Goal: Task Accomplishment & Management: Manage account settings

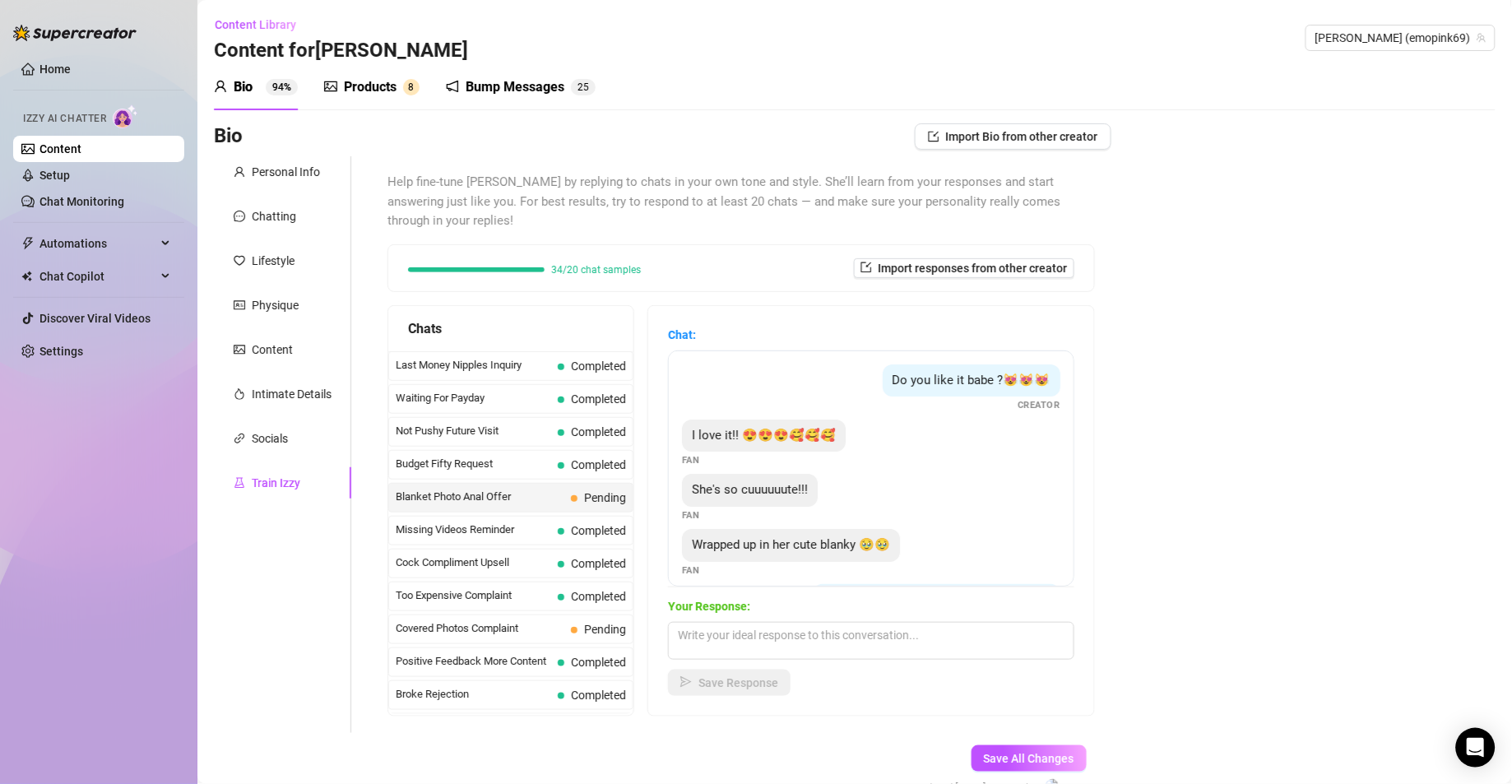
scroll to position [241, 0]
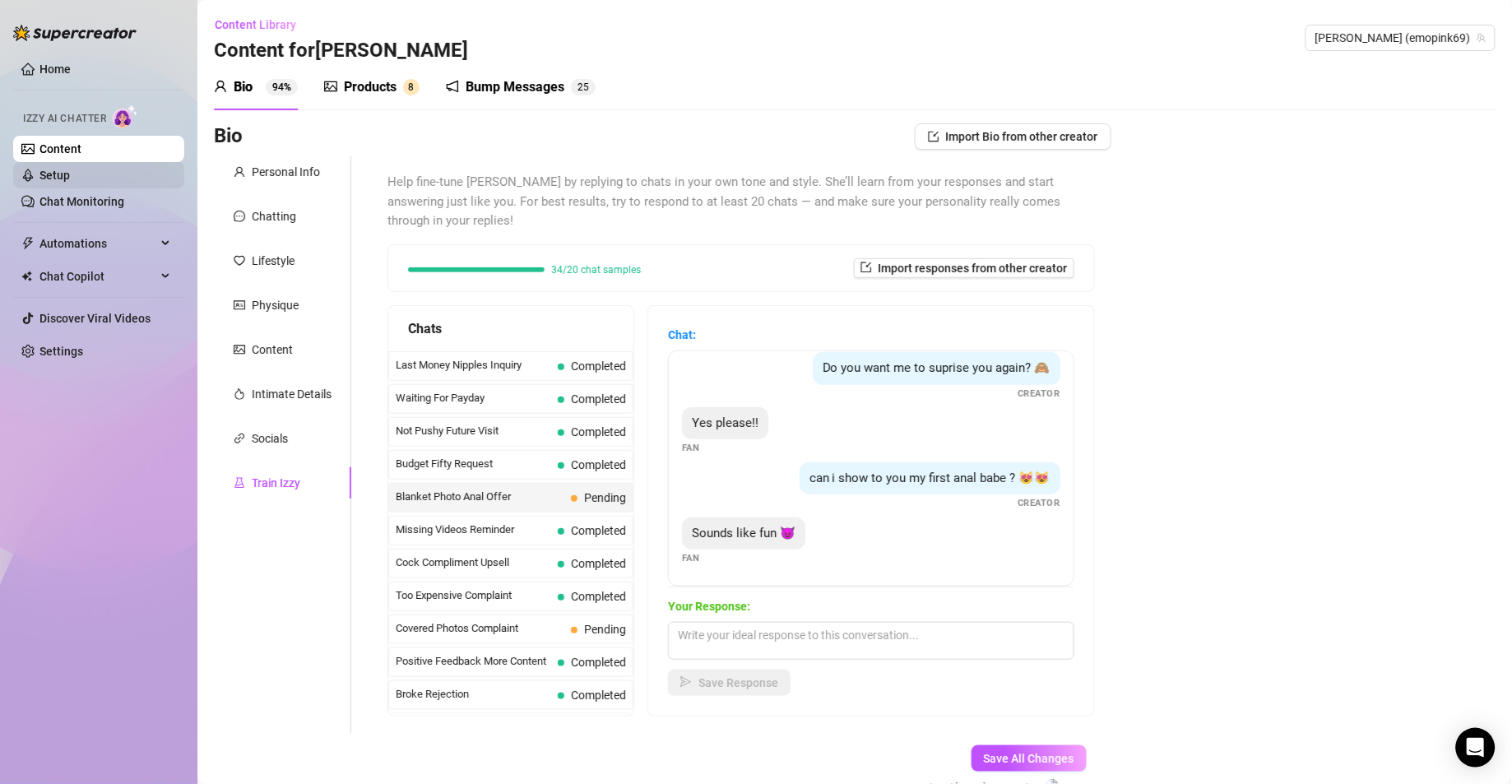
click at [68, 176] on link "Setup" at bounding box center [54, 175] width 30 height 13
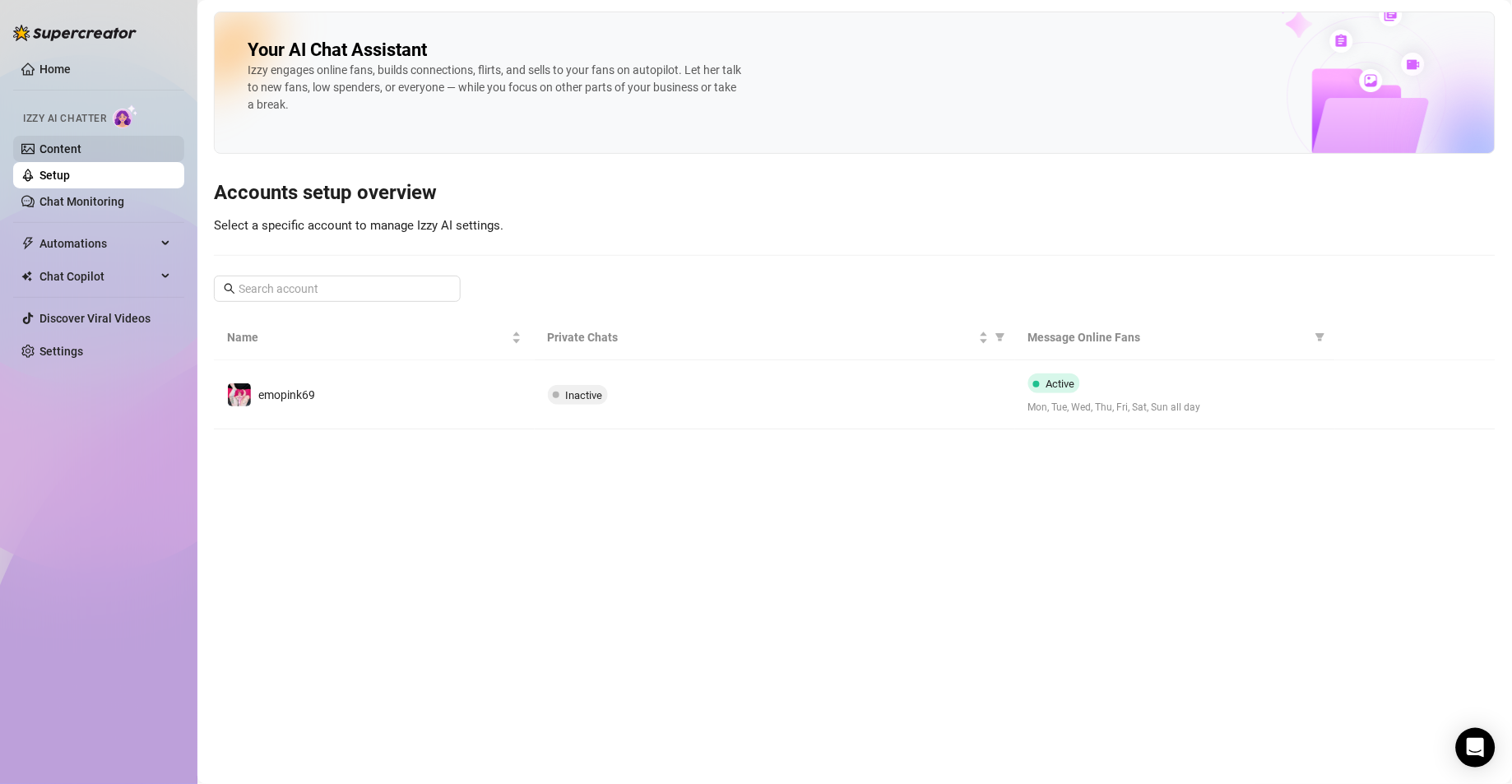
click at [66, 143] on link "Content" at bounding box center [60, 148] width 42 height 13
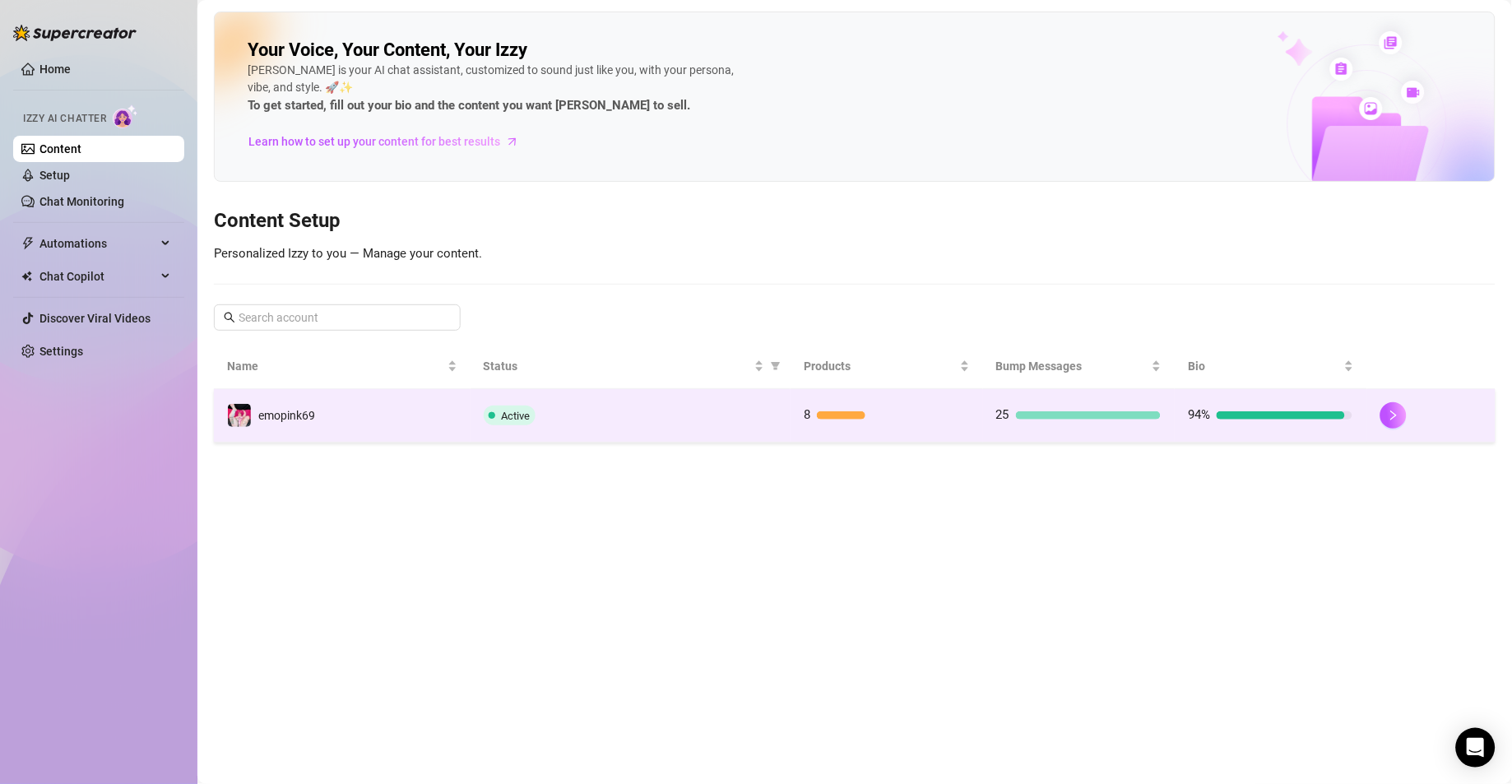
click at [342, 412] on td "emopink69" at bounding box center [342, 416] width 257 height 53
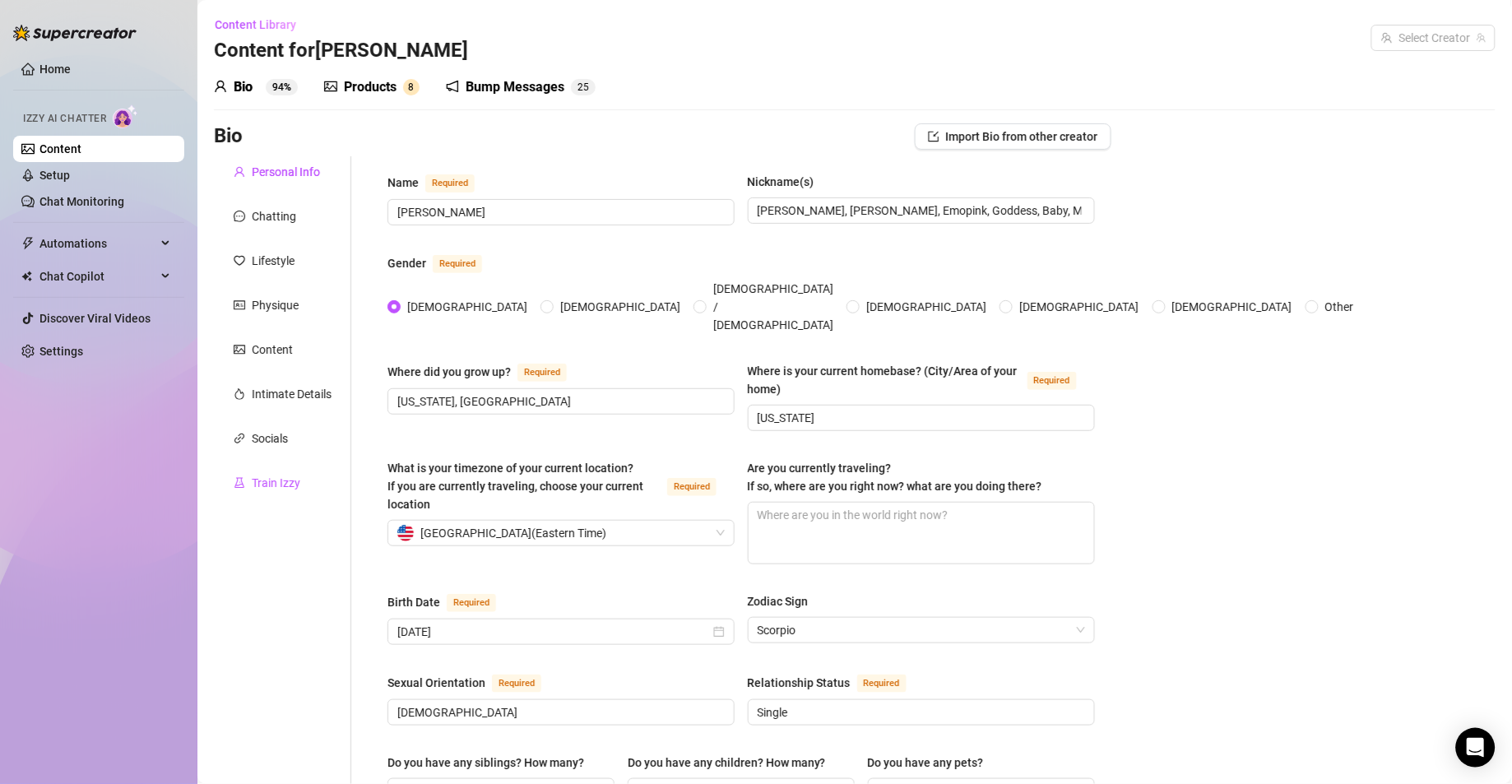
click at [286, 484] on div "Train Izzy" at bounding box center [276, 483] width 49 height 18
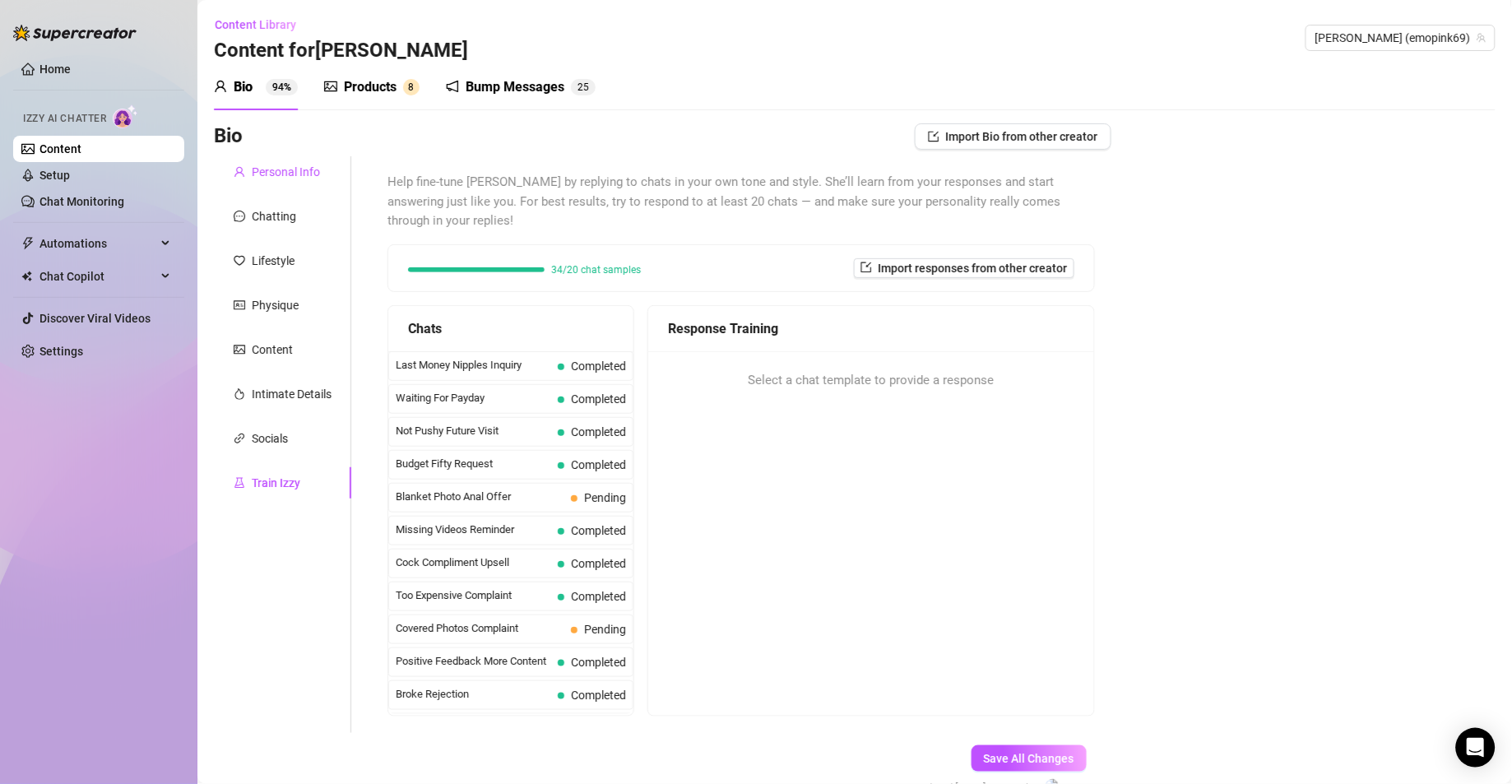
click at [282, 172] on div "Personal Info" at bounding box center [285, 172] width 68 height 18
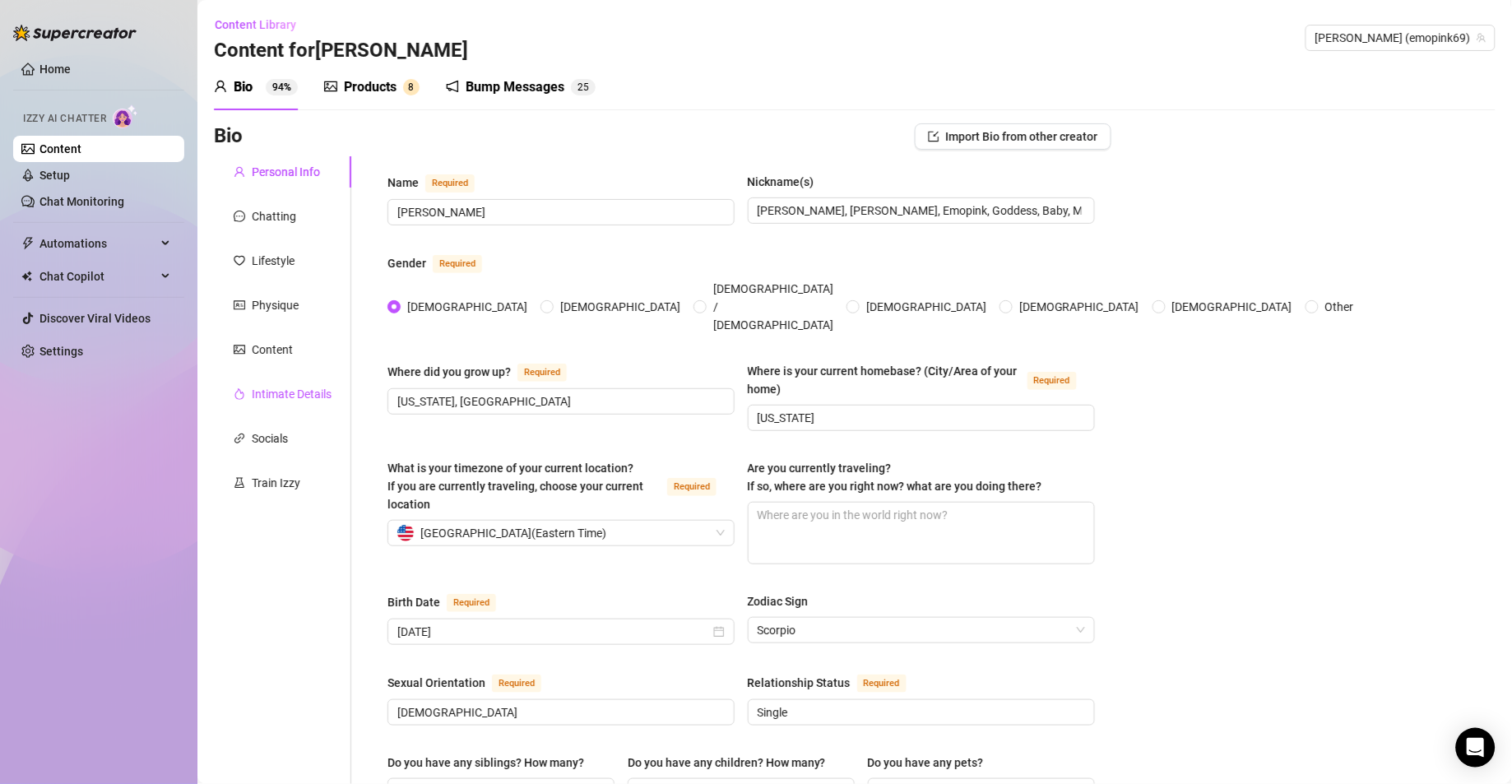
click at [281, 397] on div "Intimate Details" at bounding box center [292, 394] width 80 height 18
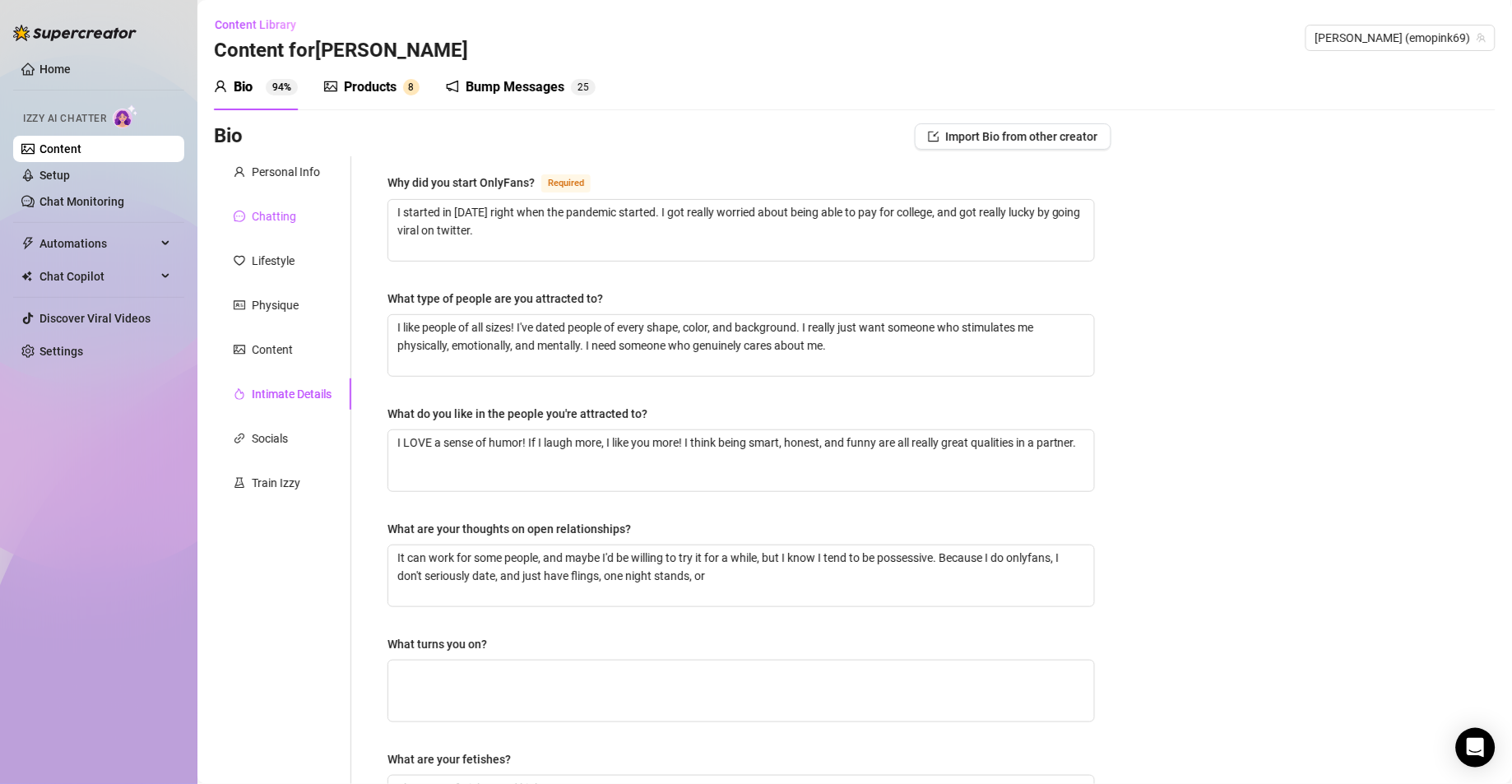
click at [285, 222] on div "Chatting" at bounding box center [274, 216] width 44 height 18
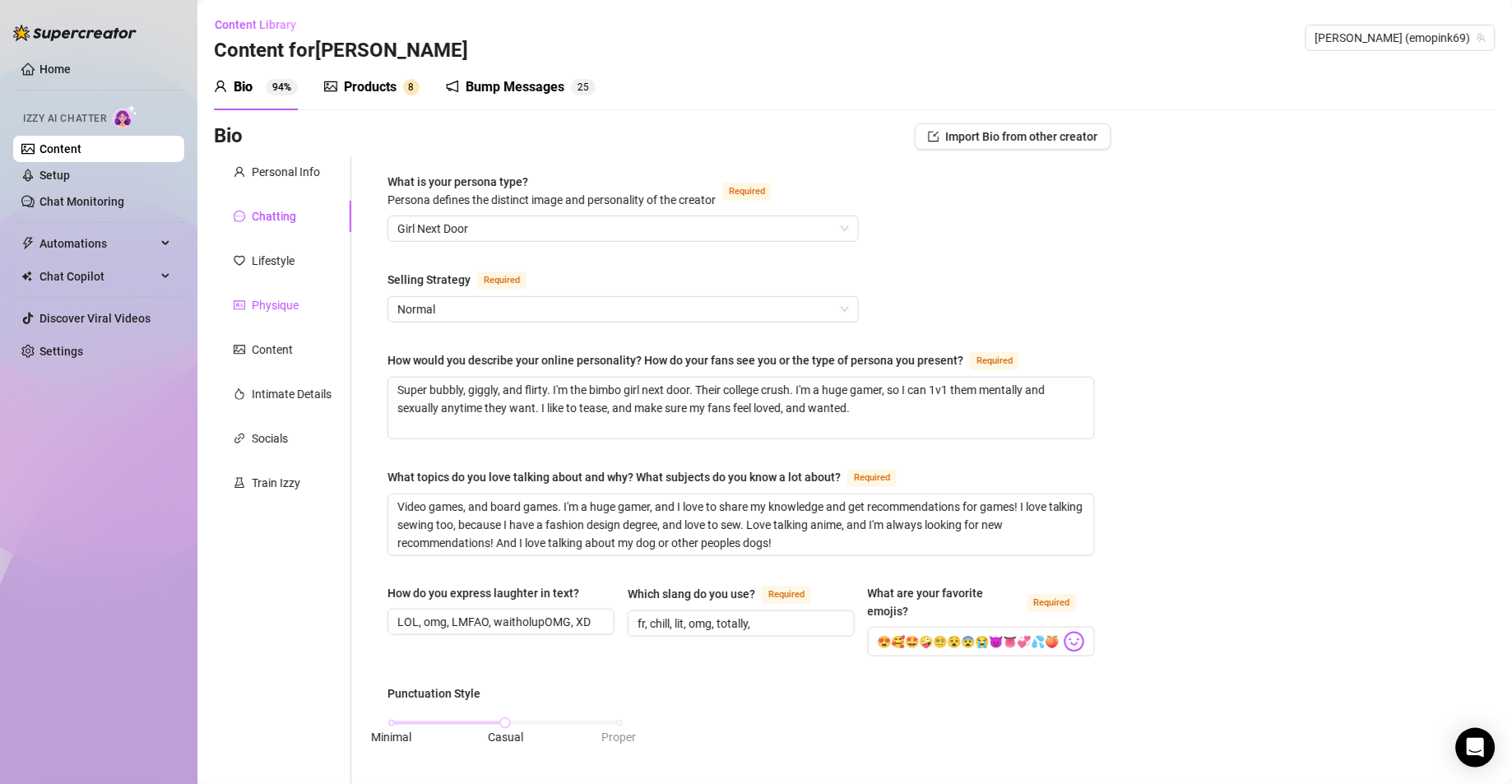
click at [254, 300] on div "Physique" at bounding box center [275, 305] width 47 height 18
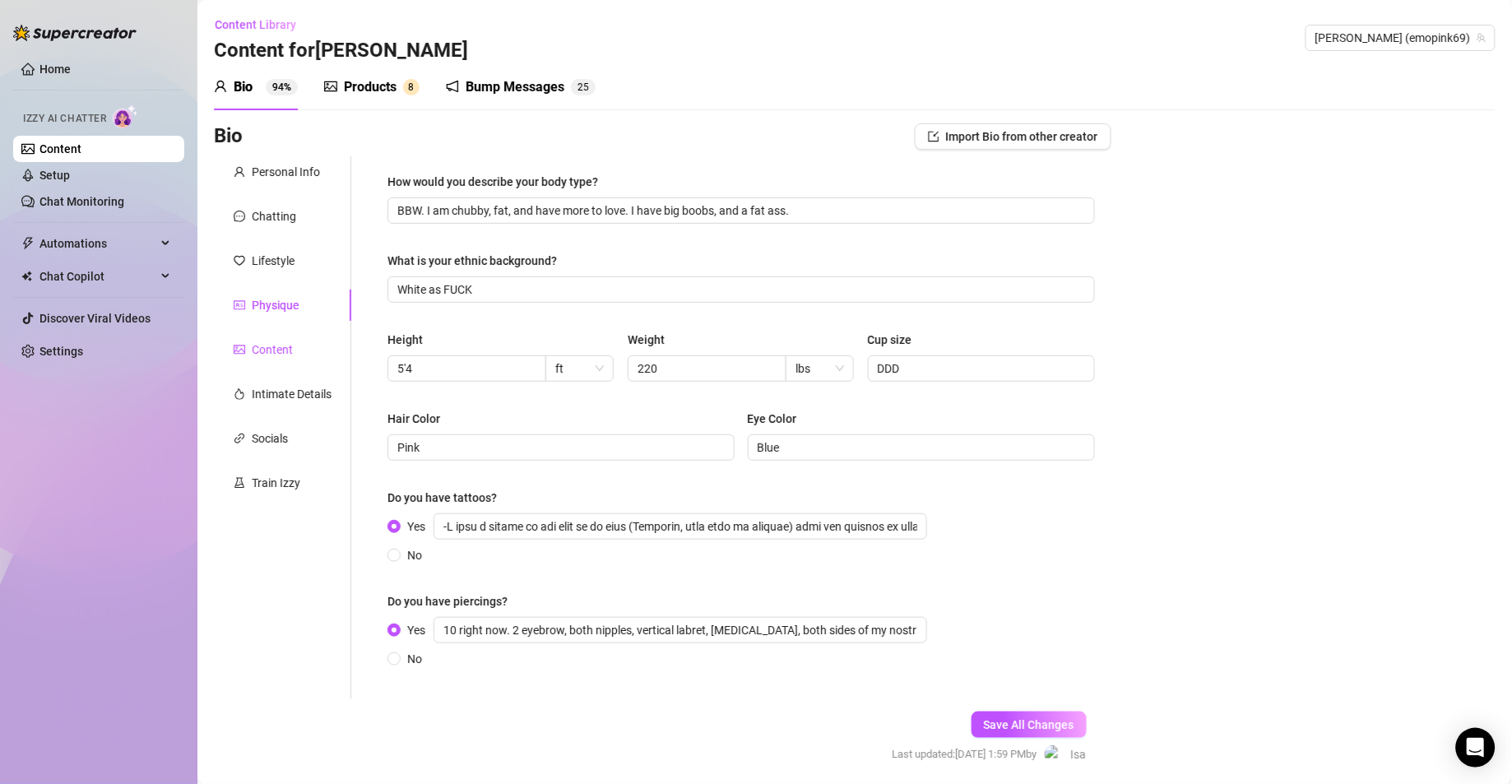
click at [254, 345] on div "Content" at bounding box center [272, 349] width 41 height 18
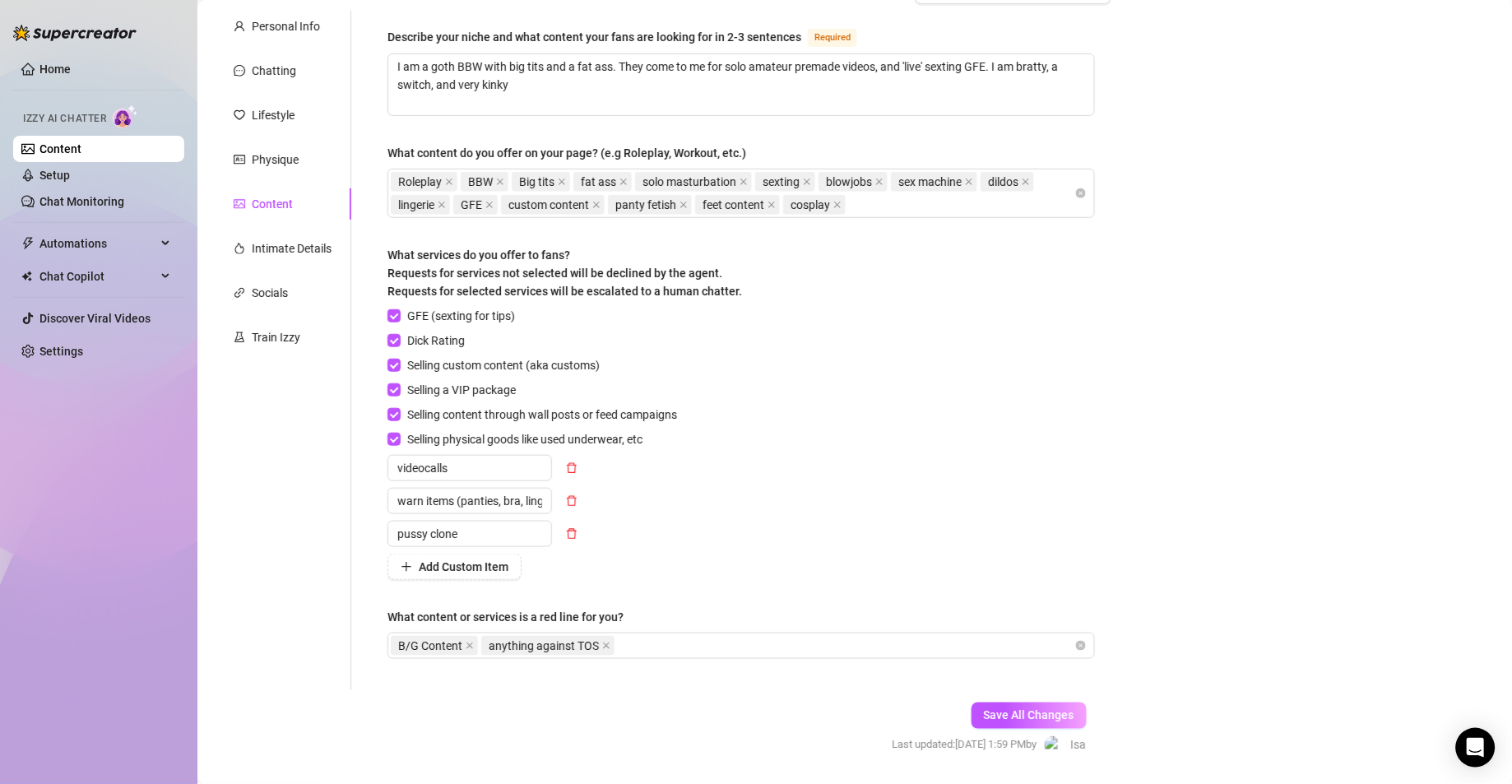
scroll to position [173, 0]
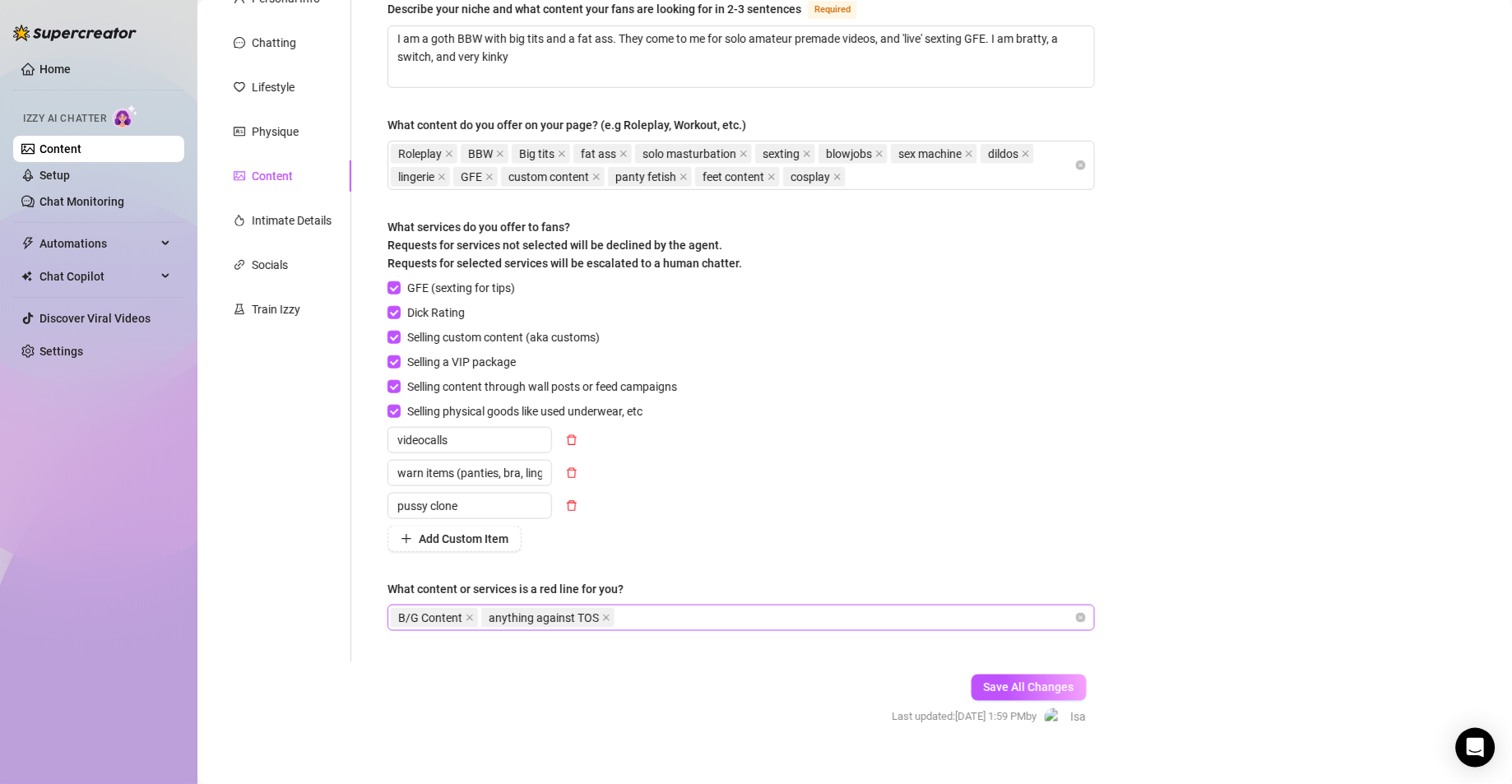
click at [660, 620] on div "B/G Content anything against TOS" at bounding box center [732, 618] width 684 height 23
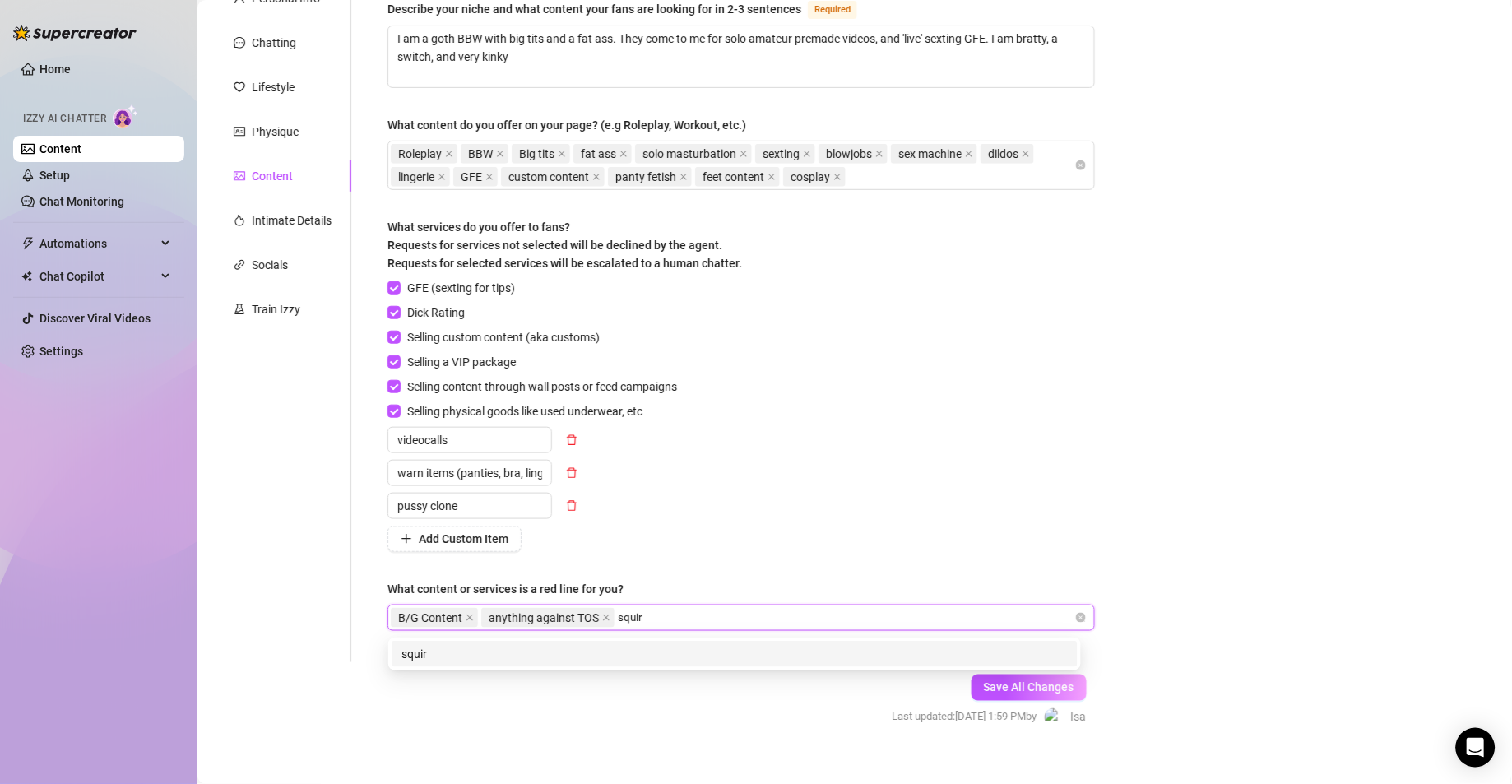
type input "squirt"
click at [657, 660] on div "squirt" at bounding box center [735, 654] width 667 height 18
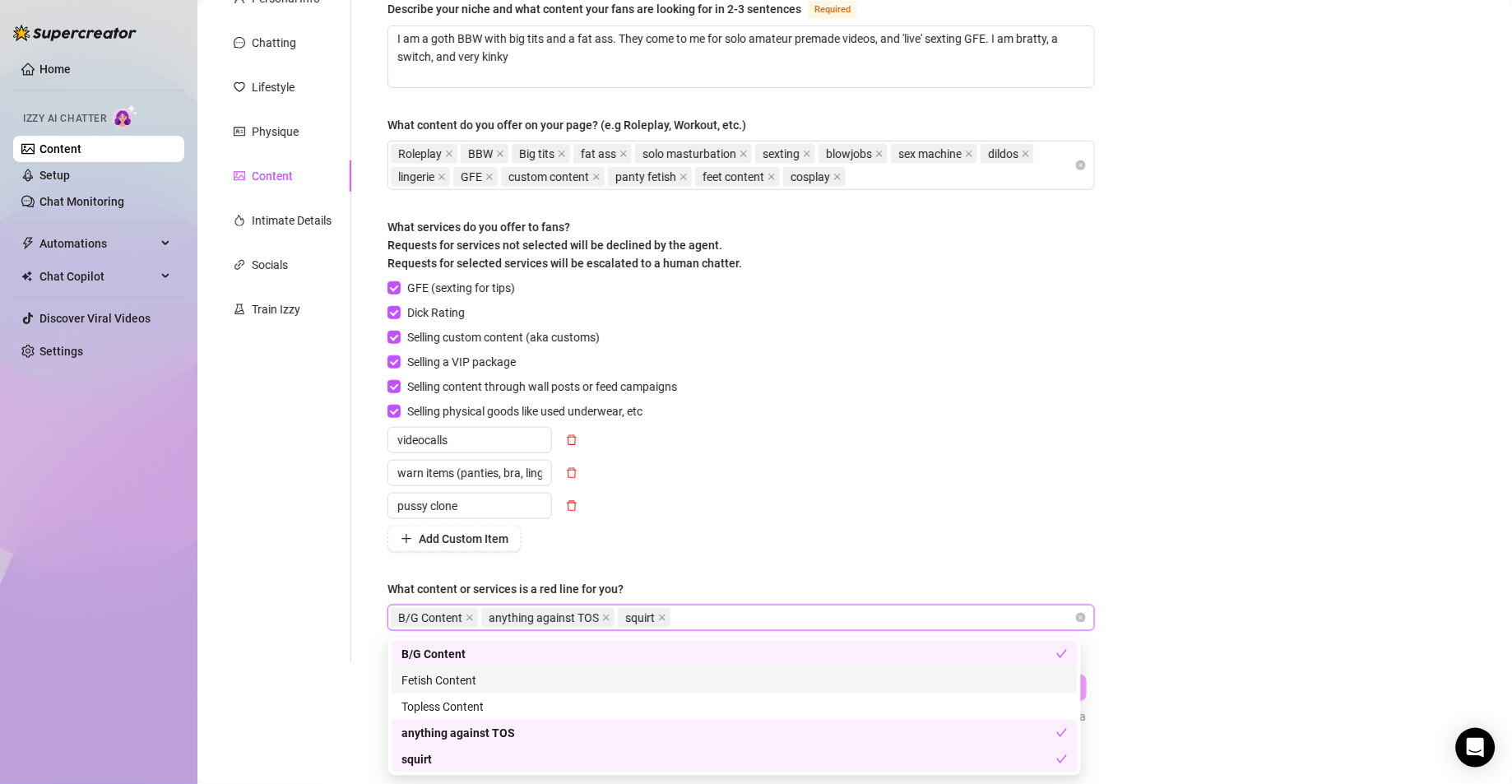
click at [1285, 404] on div "Bio Import Bio from other creator Personal Info Chatting Lifestyle Physique Con…" at bounding box center [855, 354] width 1282 height 807
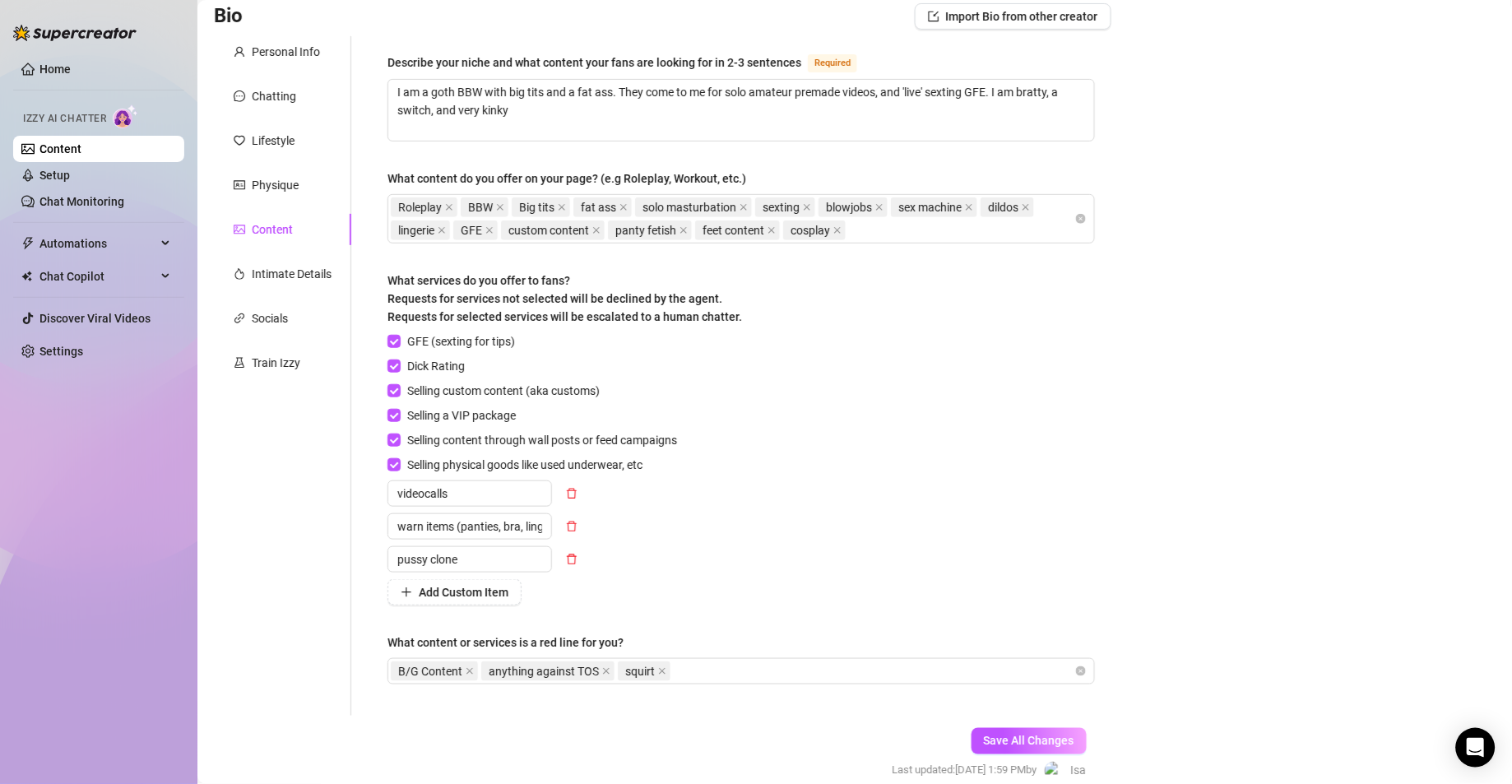
scroll to position [198, 0]
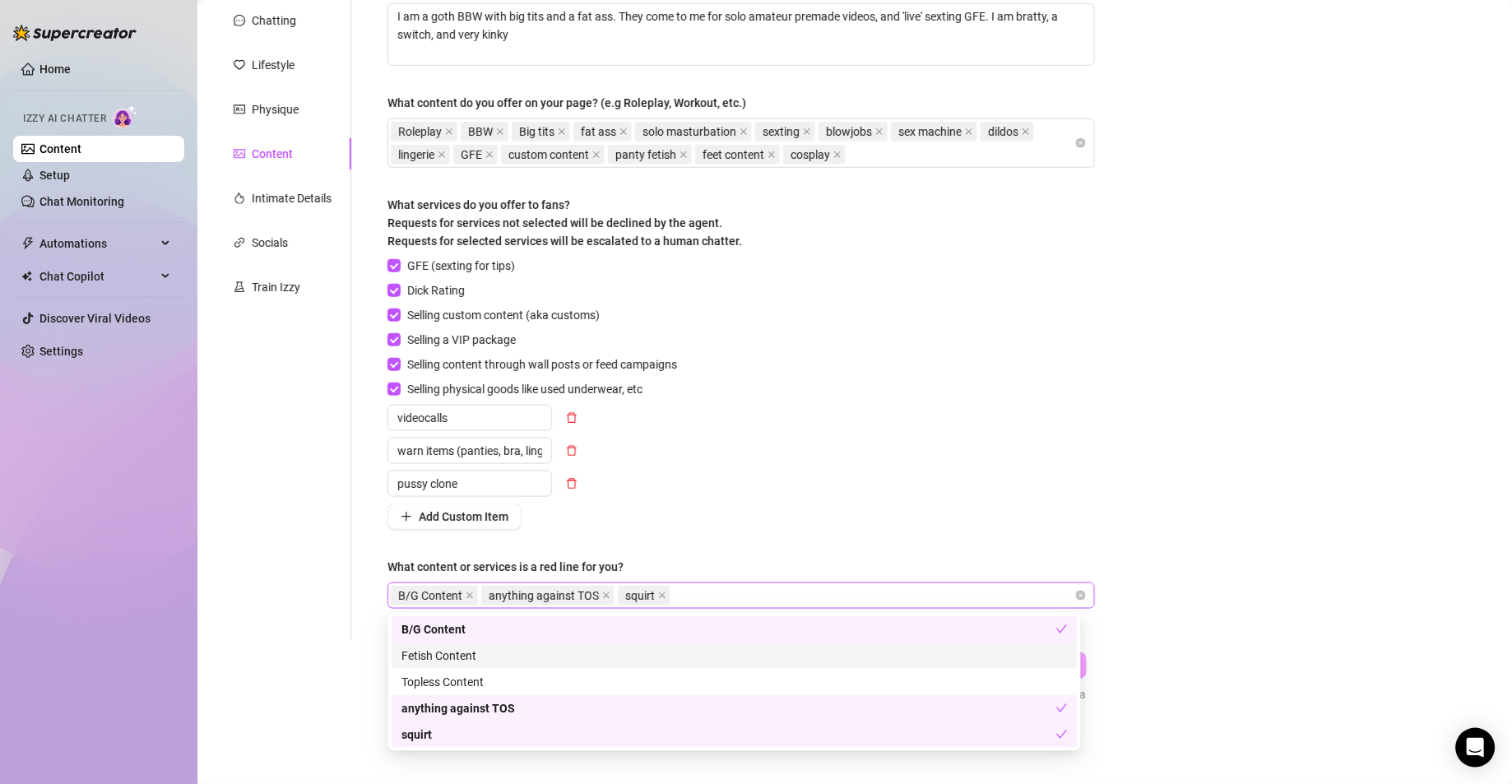
click at [798, 593] on div "B/G Content anything against TOS squirt" at bounding box center [732, 596] width 684 height 23
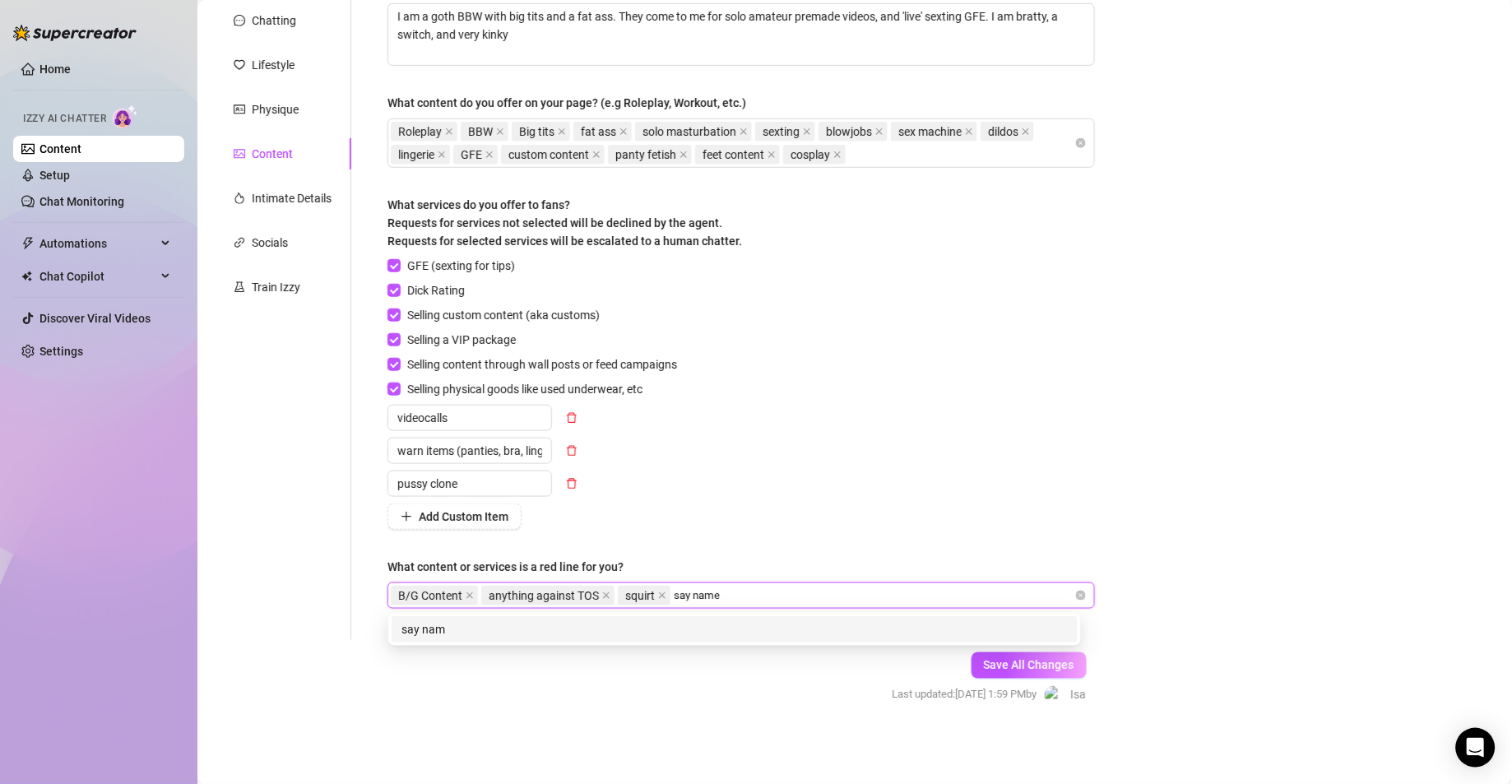
type input "say names"
click at [635, 626] on div "say names" at bounding box center [735, 629] width 667 height 18
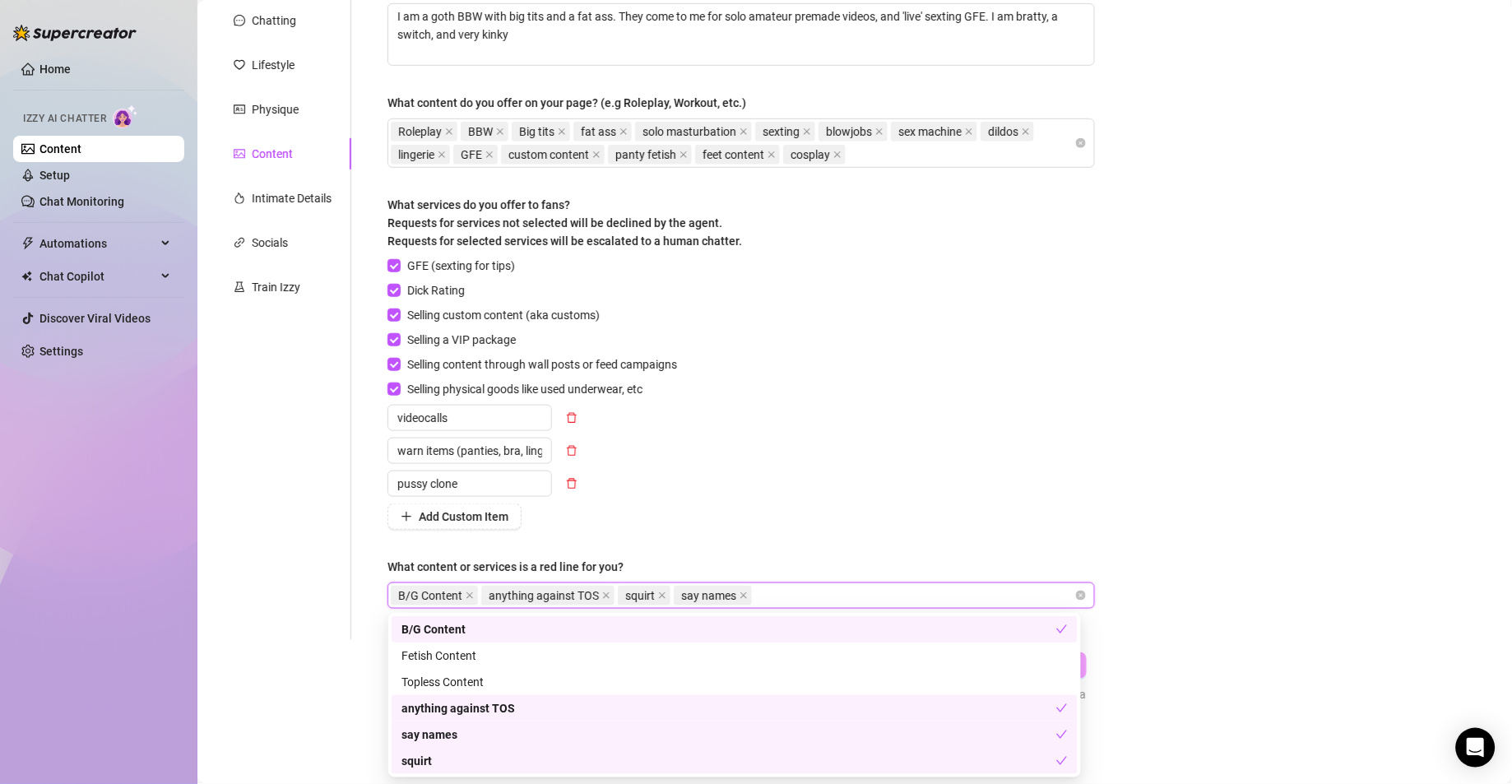
click at [905, 534] on div "Describe your niche and what content your fans are looking for in 2-3 sentences…" at bounding box center [741, 300] width 708 height 646
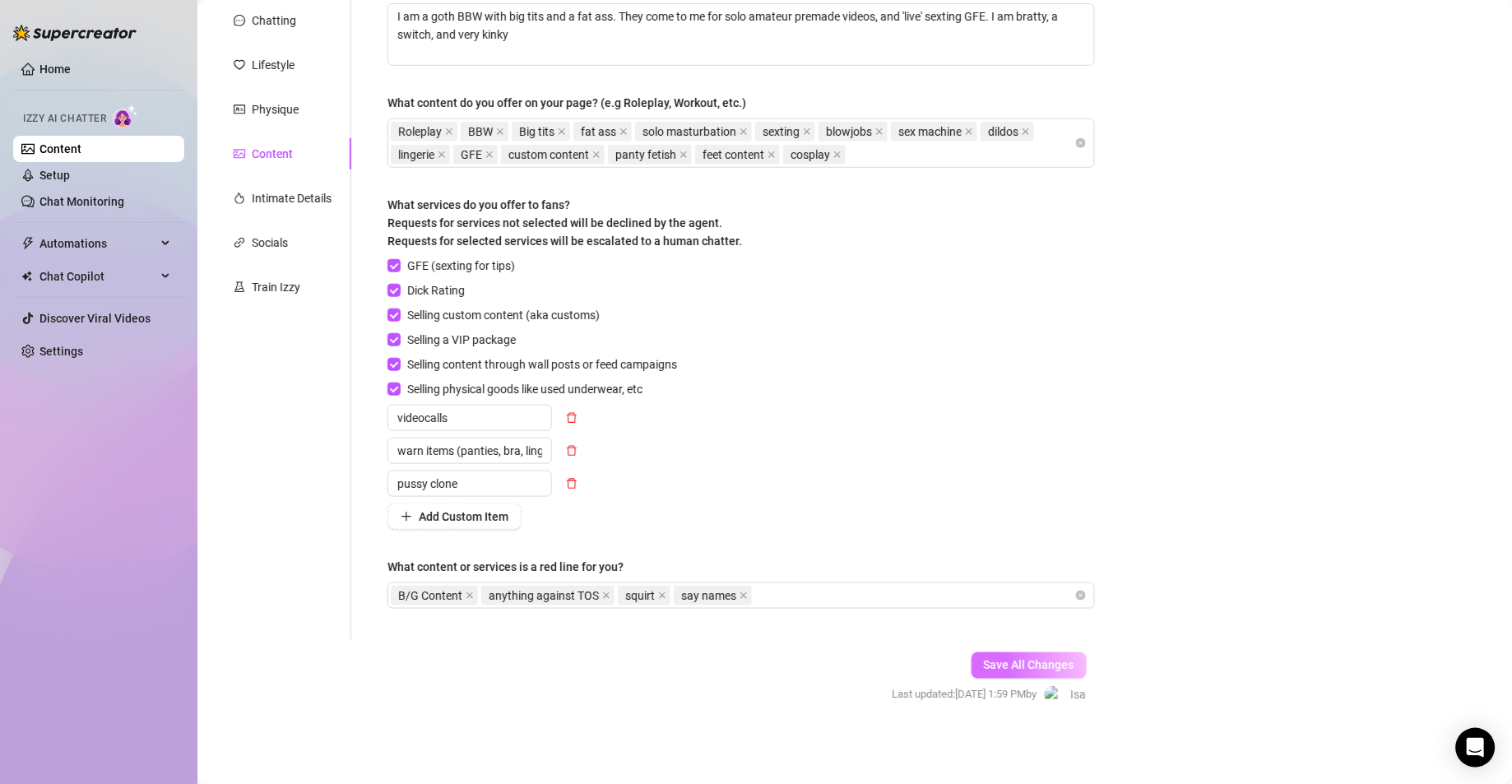
click at [979, 653] on button "Save All Changes" at bounding box center [1029, 666] width 116 height 27
click at [86, 281] on span "Chat Copilot" at bounding box center [97, 276] width 116 height 27
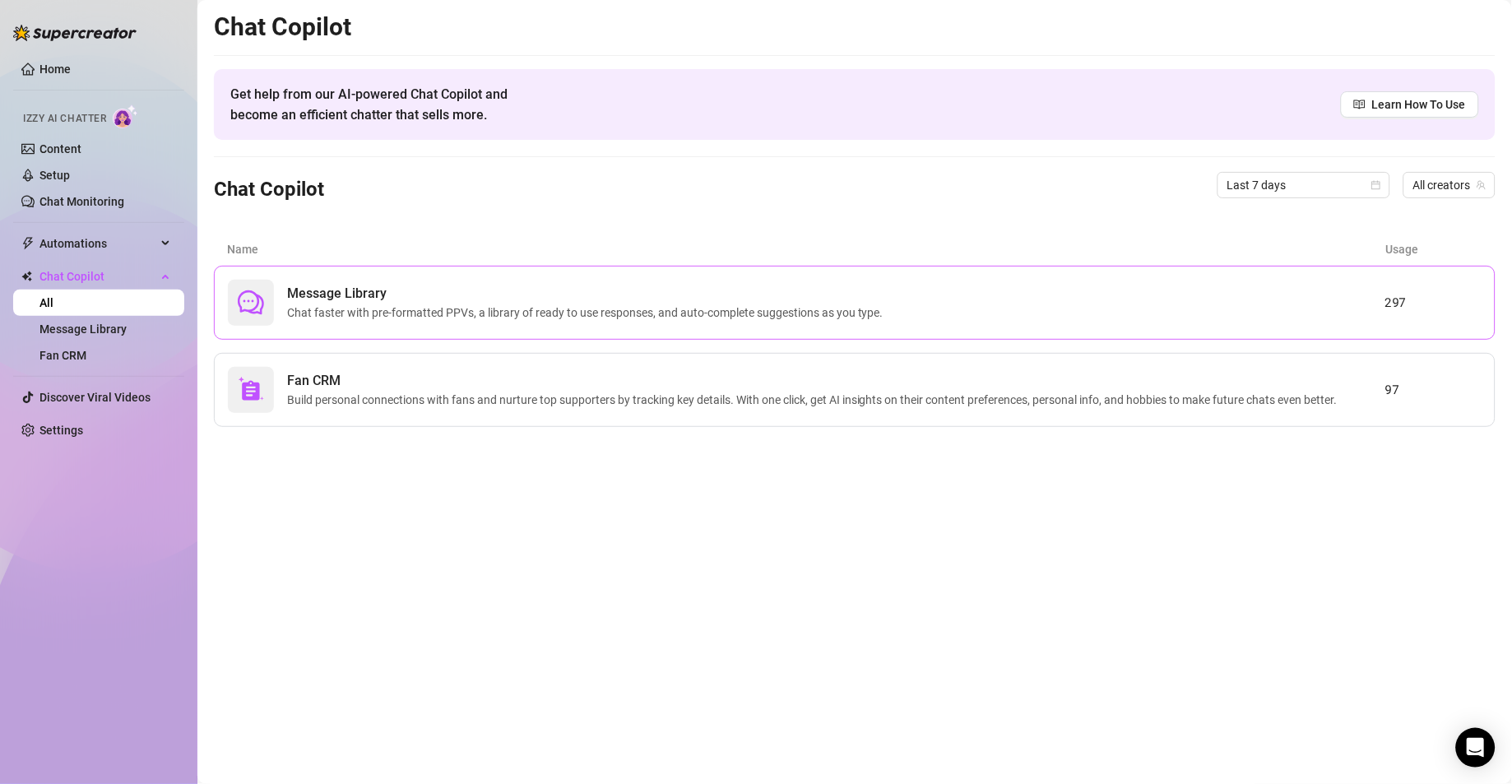
click at [332, 284] on span "Message Library" at bounding box center [588, 293] width 603 height 20
